Goal: Information Seeking & Learning: Learn about a topic

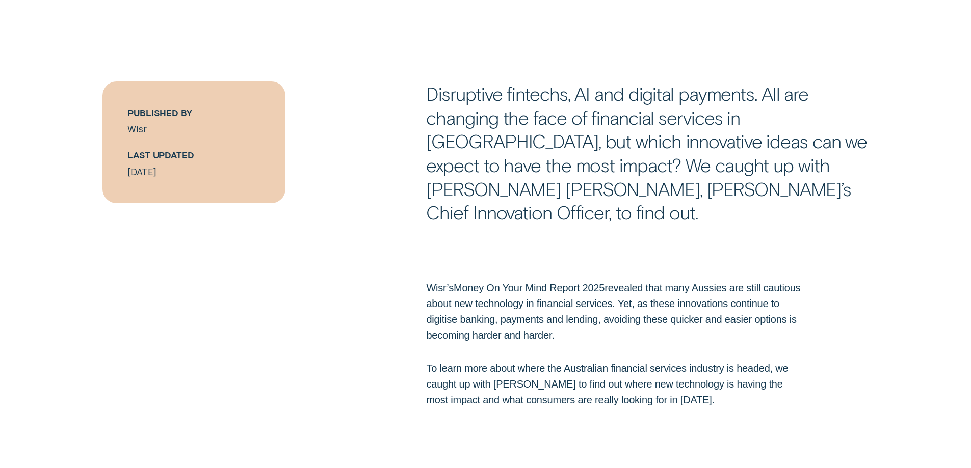
scroll to position [714, 0]
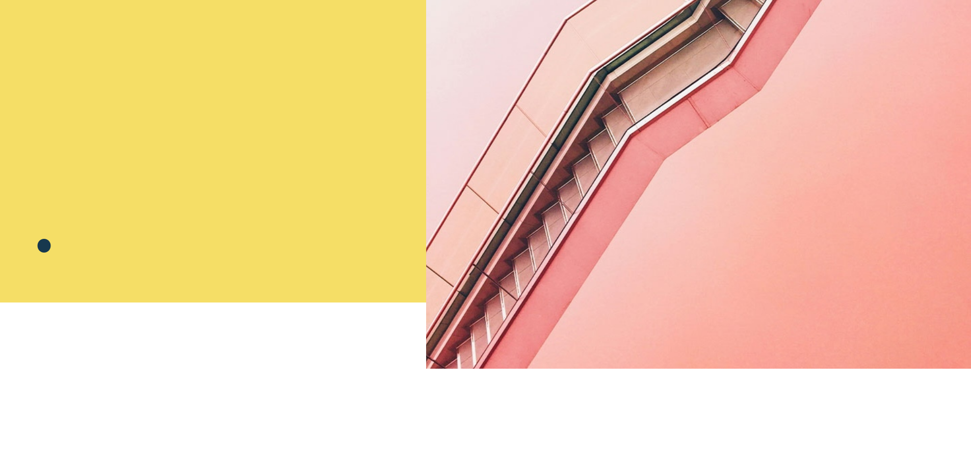
scroll to position [663, 0]
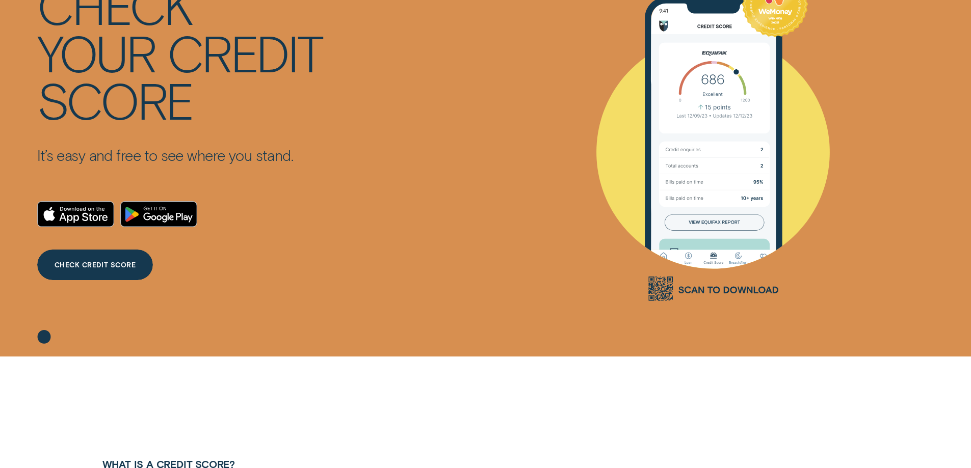
scroll to position [102, 0]
